Goal: Information Seeking & Learning: Compare options

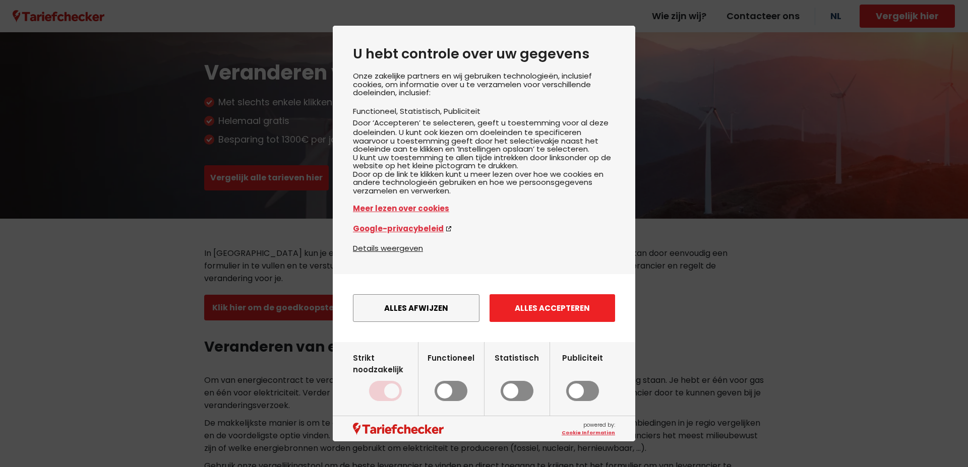
click at [534, 322] on button "Alles accepteren" at bounding box center [552, 308] width 126 height 28
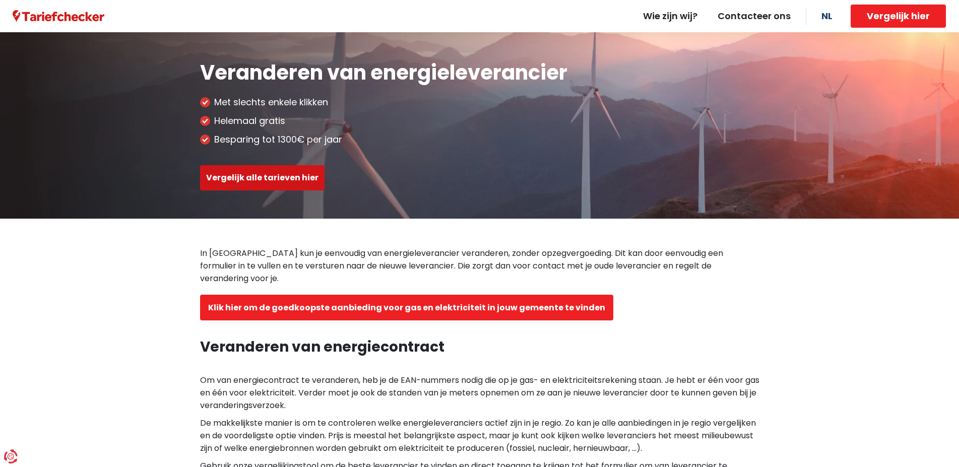
click at [255, 175] on button "Vergelijk alle tarieven hier" at bounding box center [262, 177] width 125 height 25
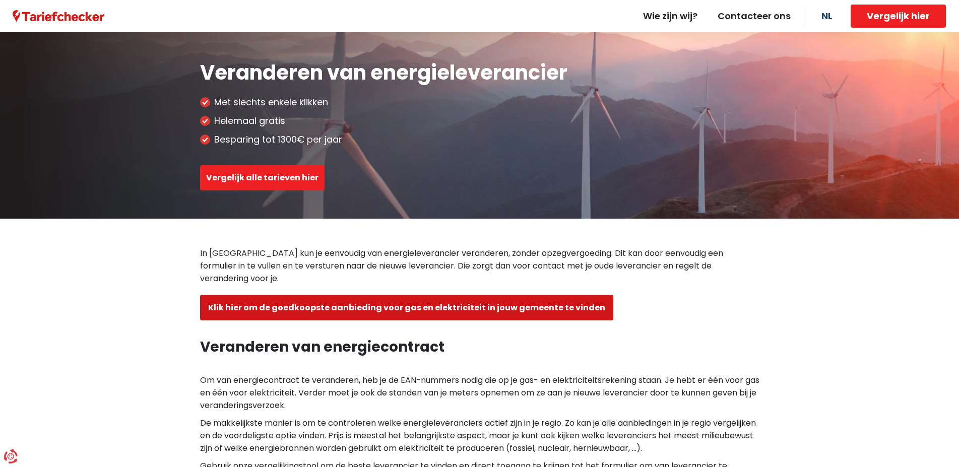
click at [423, 295] on button "Klik hier om de goedkoopste aanbieding voor gas en elektriciteit in jouw gemeen…" at bounding box center [406, 308] width 413 height 26
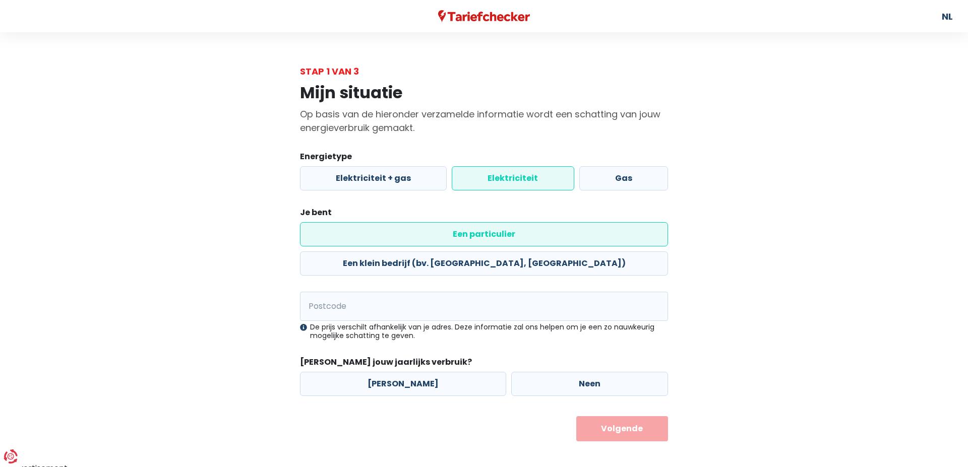
click at [518, 177] on label "Elektriciteit" at bounding box center [513, 178] width 122 height 24
click at [518, 177] on input "Elektriciteit" at bounding box center [513, 178] width 122 height 24
click at [402, 235] on label "Een particulier" at bounding box center [484, 234] width 368 height 24
click at [402, 235] on input "Een particulier" at bounding box center [484, 234] width 368 height 24
click at [355, 292] on input "Postcode" at bounding box center [484, 306] width 368 height 29
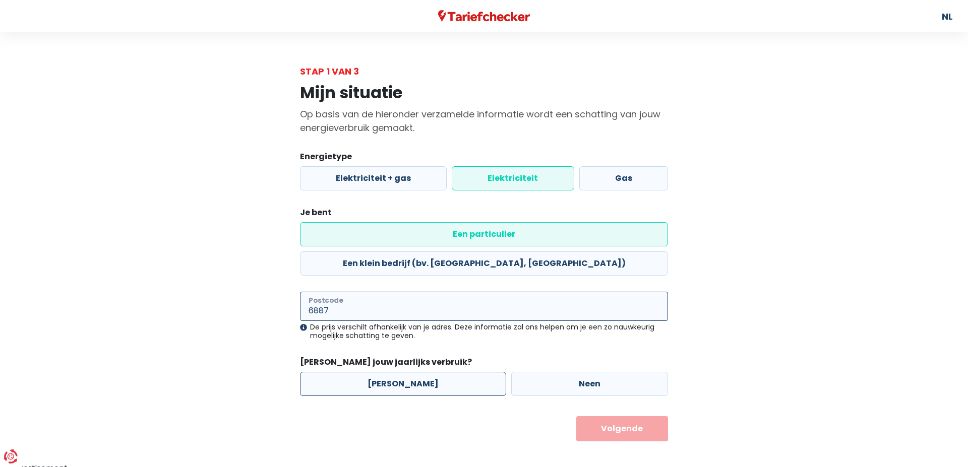
type input "6887"
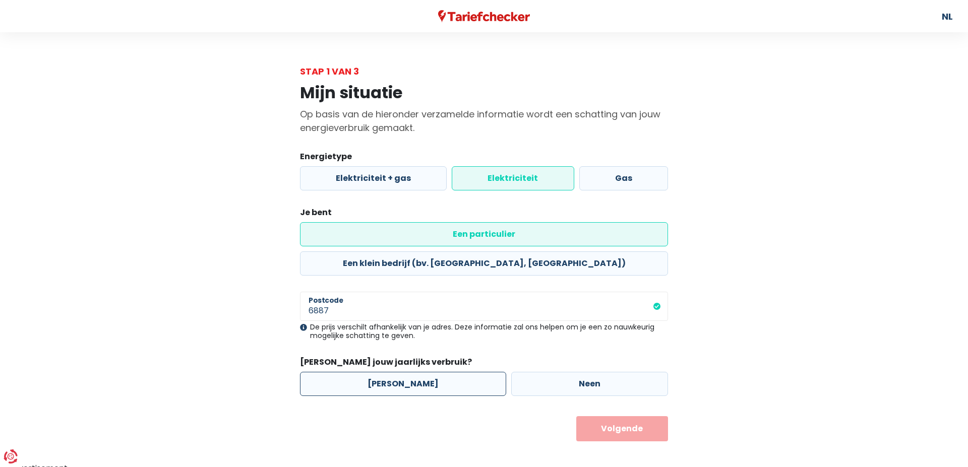
click at [381, 372] on label "[PERSON_NAME]" at bounding box center [403, 384] width 206 height 24
click at [381, 372] on input "[PERSON_NAME]" at bounding box center [403, 384] width 206 height 24
radio input "true"
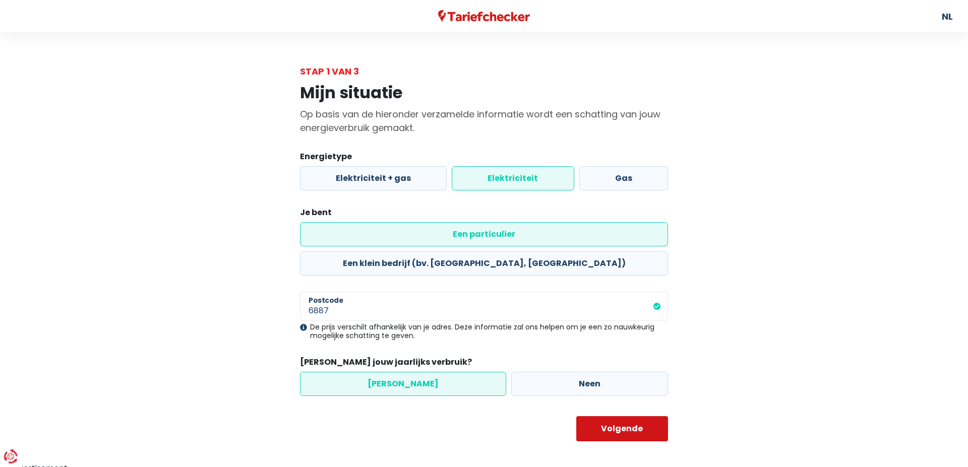
click at [606, 416] on button "Volgende" at bounding box center [622, 428] width 92 height 25
select select
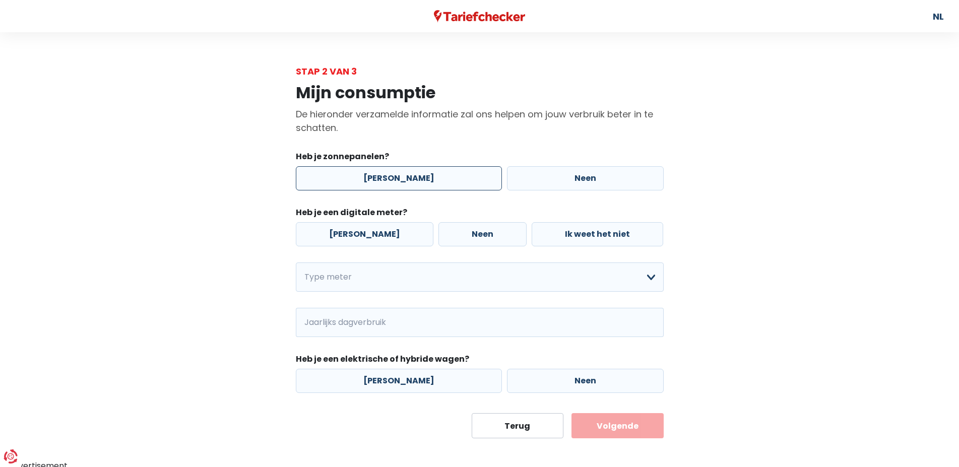
click at [381, 170] on label "[PERSON_NAME]" at bounding box center [399, 178] width 206 height 24
click at [381, 170] on input "[PERSON_NAME]" at bounding box center [399, 178] width 206 height 24
radio input "true"
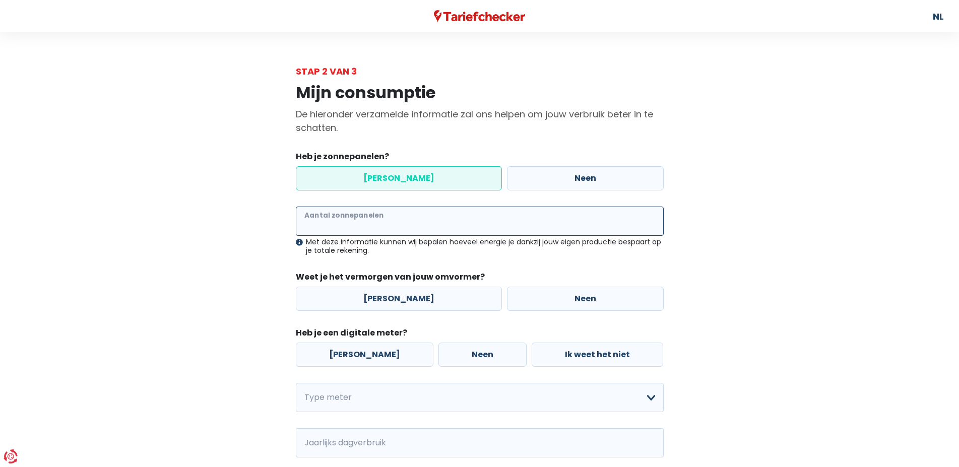
click at [361, 222] on input "Aantal zonnepanelen" at bounding box center [480, 221] width 368 height 29
type input "12"
click at [384, 298] on label "[PERSON_NAME]" at bounding box center [399, 299] width 206 height 24
click at [384, 298] on input "[PERSON_NAME]" at bounding box center [399, 299] width 206 height 24
radio input "true"
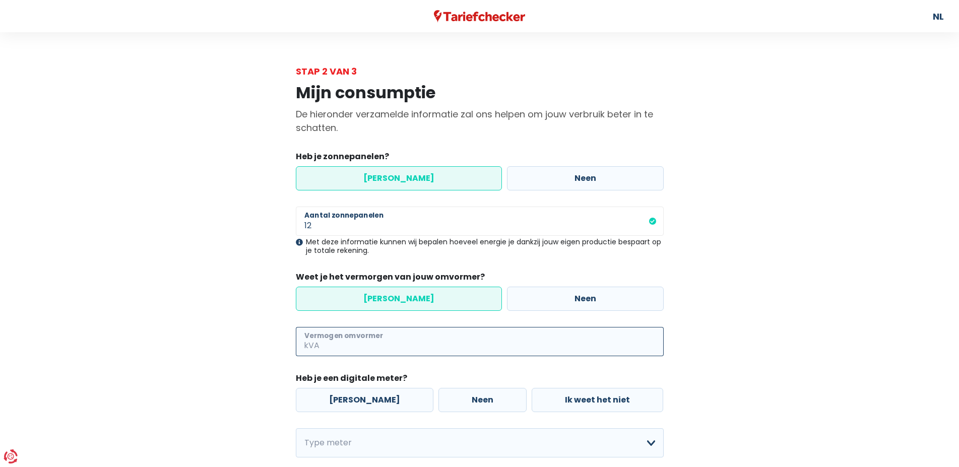
click at [366, 344] on input "Vermogen omvormer" at bounding box center [493, 341] width 342 height 29
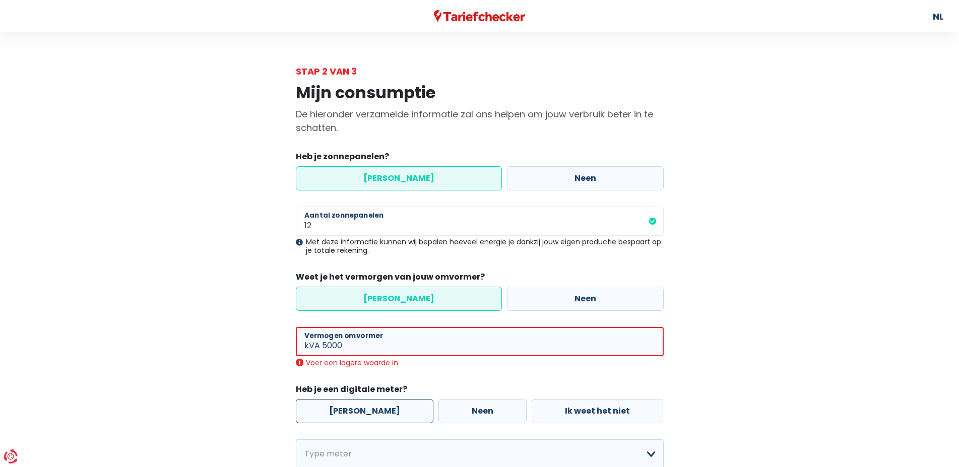
click at [350, 399] on div "Ja Neen Ik weet het niet" at bounding box center [479, 411] width 373 height 29
click at [344, 347] on input "5000" at bounding box center [493, 341] width 342 height 29
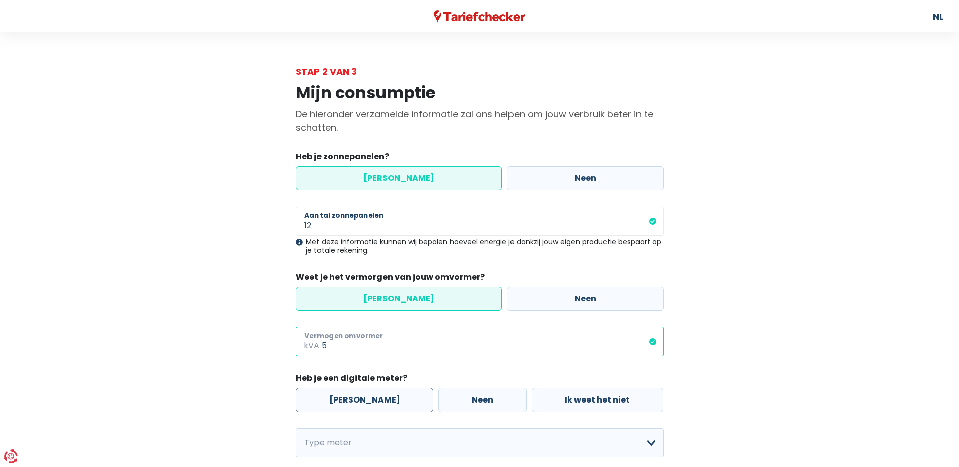
type input "5"
click at [349, 401] on label "[PERSON_NAME]" at bounding box center [365, 400] width 138 height 24
click at [349, 401] on input "[PERSON_NAME]" at bounding box center [365, 400] width 138 height 24
radio input "true"
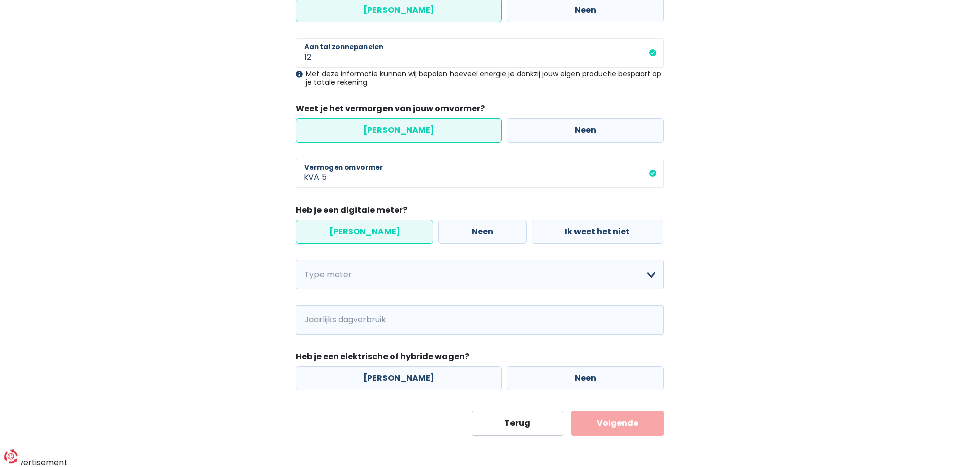
scroll to position [170, 0]
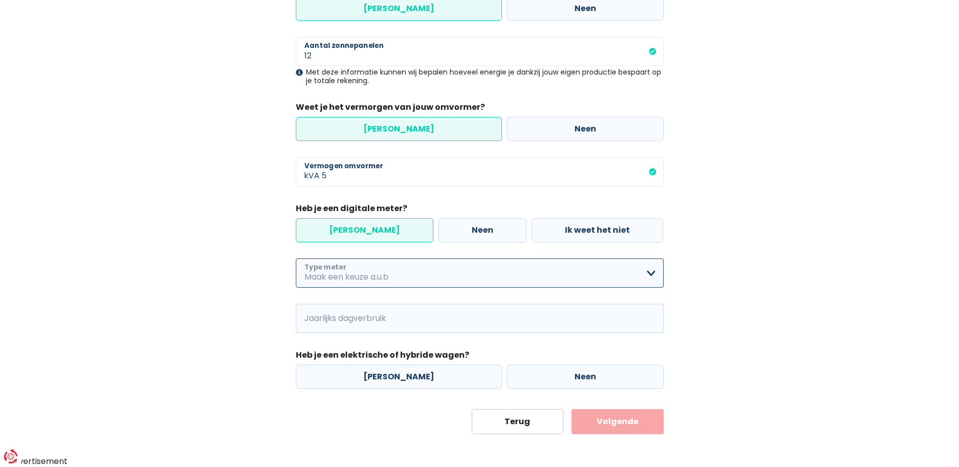
select select "day_night_bi_hourly"
click option "Tweevoudig" at bounding box center [0, 0] width 0 height 0
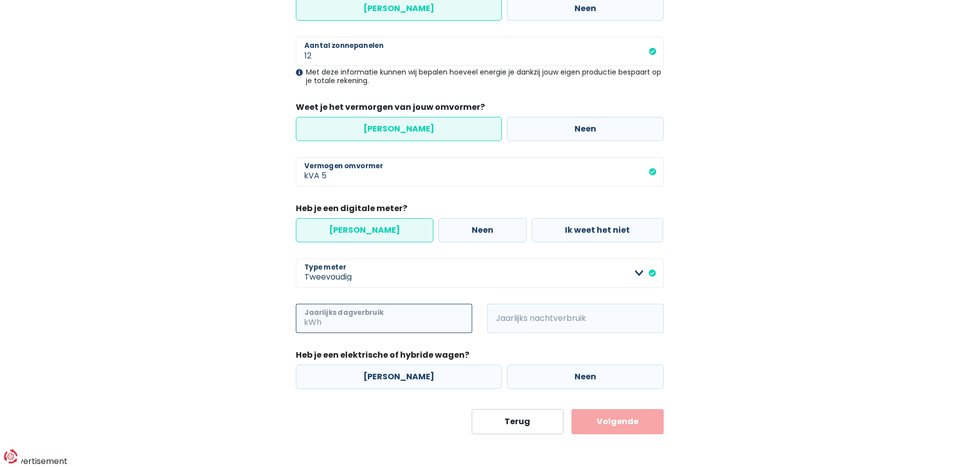
click at [360, 321] on input "Jaarlijks dagverbruik" at bounding box center [398, 318] width 149 height 29
type input "2000"
click at [505, 321] on span "kWh" at bounding box center [501, 318] width 28 height 29
click at [513, 318] on span "kWh" at bounding box center [501, 318] width 28 height 29
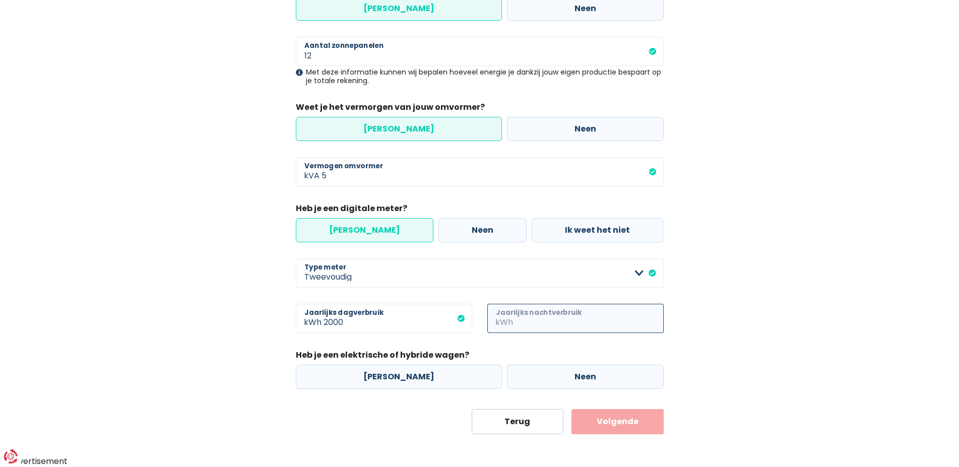
click at [558, 315] on input "Jaarlijks nachtverbruik" at bounding box center [589, 318] width 149 height 29
type input "3000"
click at [576, 375] on label "Neen" at bounding box center [585, 377] width 157 height 24
click at [613, 422] on button "Volgende" at bounding box center [618, 421] width 92 height 25
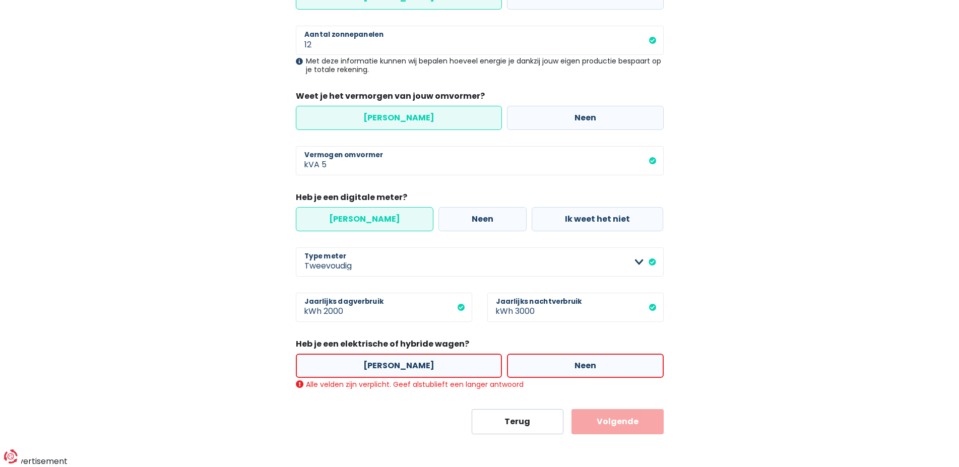
click at [564, 366] on label "Neen" at bounding box center [585, 366] width 157 height 24
click at [564, 366] on input "Neen" at bounding box center [585, 366] width 157 height 24
radio input "true"
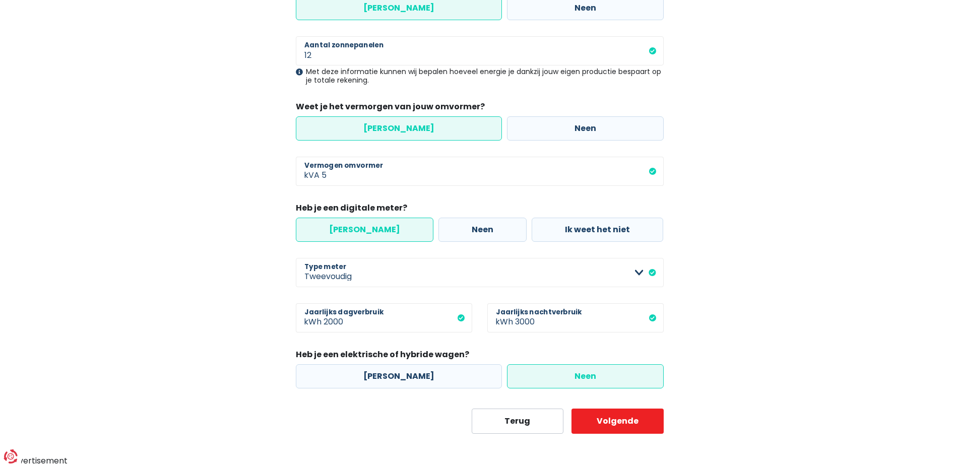
scroll to position [170, 0]
click at [615, 418] on button "Volgende" at bounding box center [618, 421] width 92 height 25
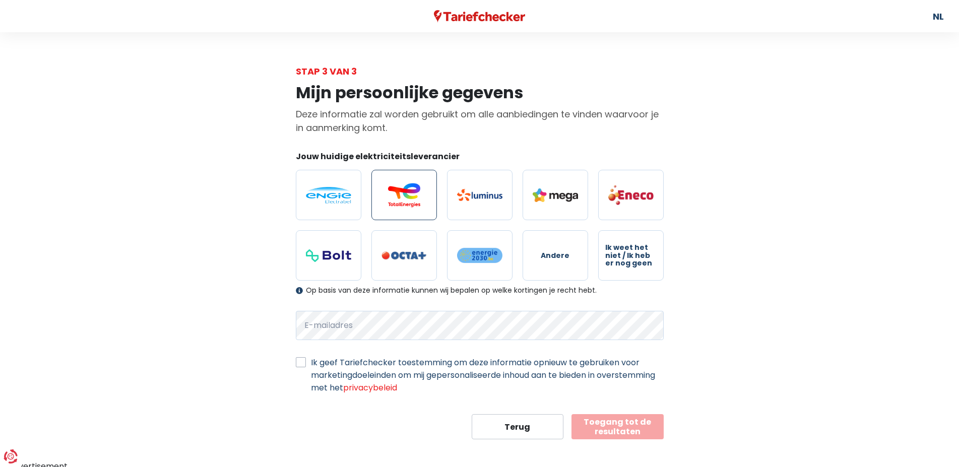
click at [404, 193] on img at bounding box center [404, 195] width 45 height 24
click at [404, 193] on input "radio" at bounding box center [404, 195] width 66 height 50
radio input "true"
click at [311, 365] on label "Ik geef Tariefchecker toestemming om deze informatie opnieuw te gebruiken voor …" at bounding box center [487, 375] width 353 height 38
click at [302, 365] on input "Ik geef Tariefchecker toestemming om deze informatie opnieuw te gebruiken voor …" at bounding box center [301, 361] width 10 height 10
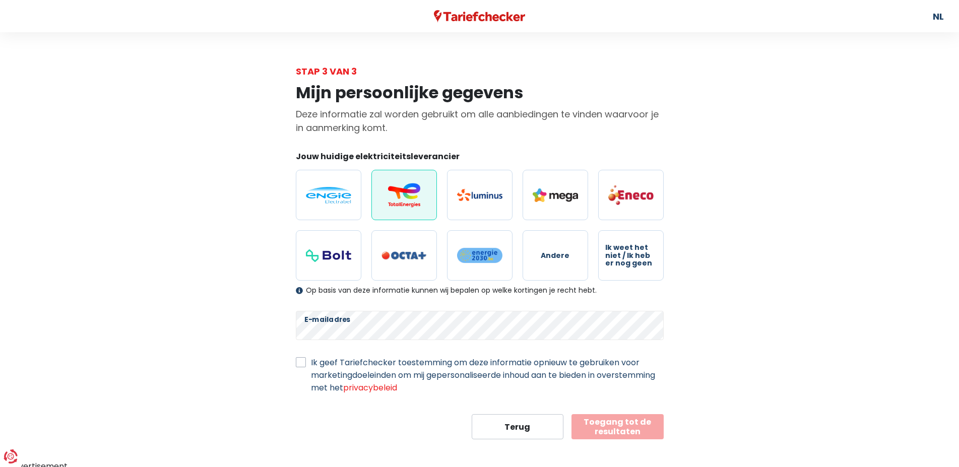
checkbox input "true"
click at [397, 385] on link "privacybeleid" at bounding box center [370, 388] width 54 height 12
click at [621, 427] on button "Toegang tot de resultaten" at bounding box center [618, 426] width 92 height 25
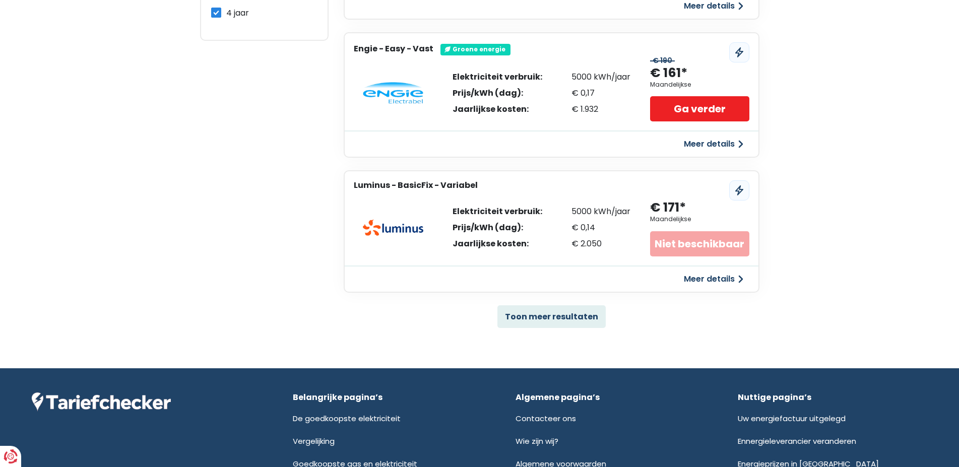
scroll to position [608, 0]
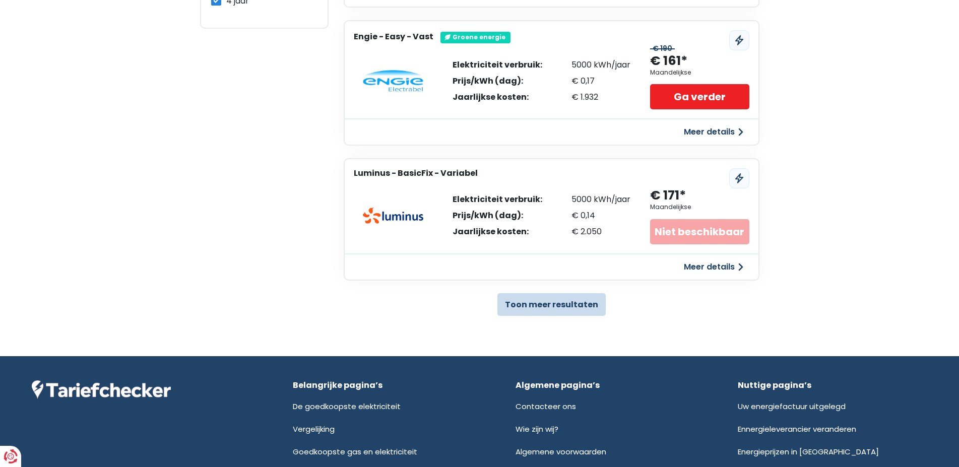
click at [549, 305] on button "Toon meer resultaten" at bounding box center [552, 304] width 108 height 23
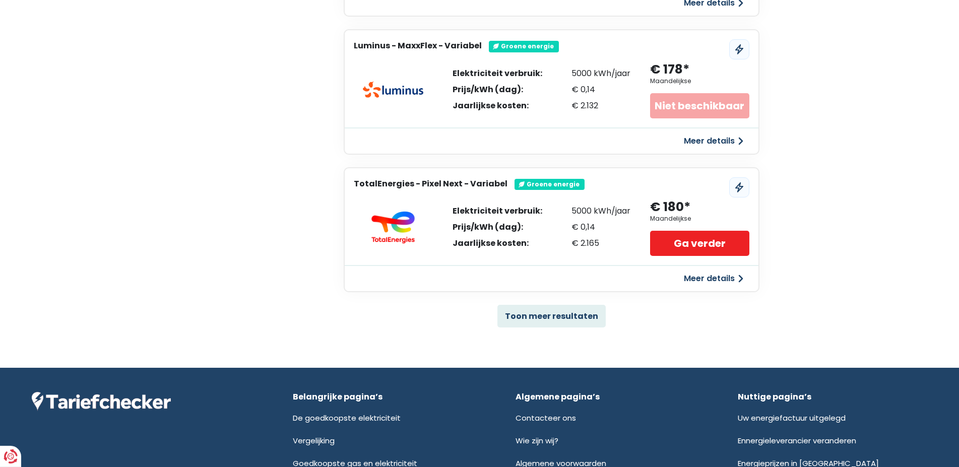
scroll to position [1971, 0]
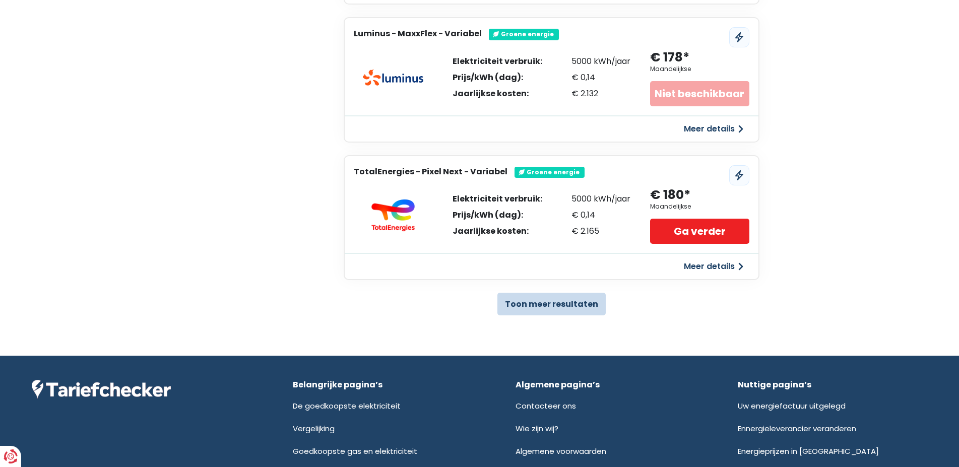
click at [546, 300] on button "Toon meer resultaten" at bounding box center [552, 304] width 108 height 23
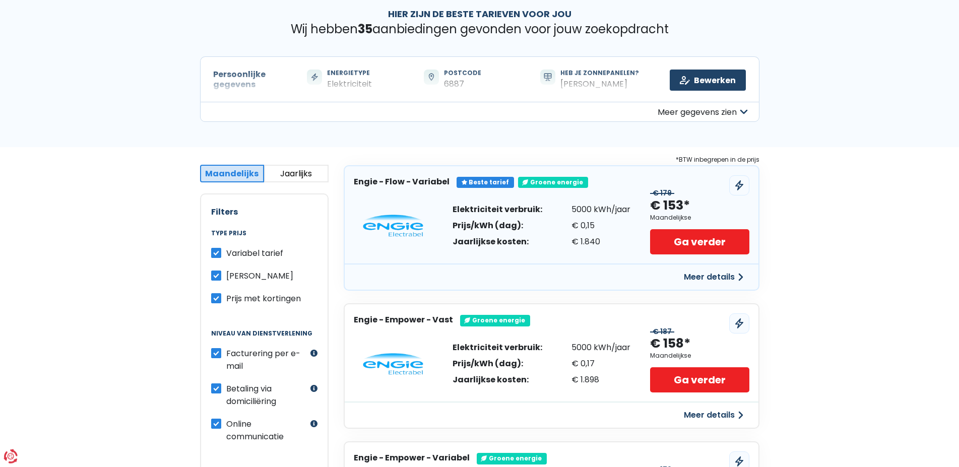
scroll to position [0, 0]
